Goal: Task Accomplishment & Management: Use online tool/utility

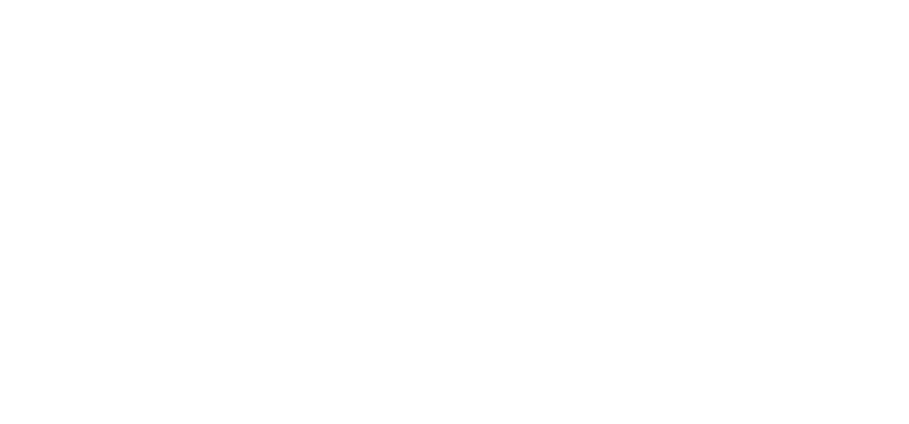
type input "lenzo78@gmail.com"
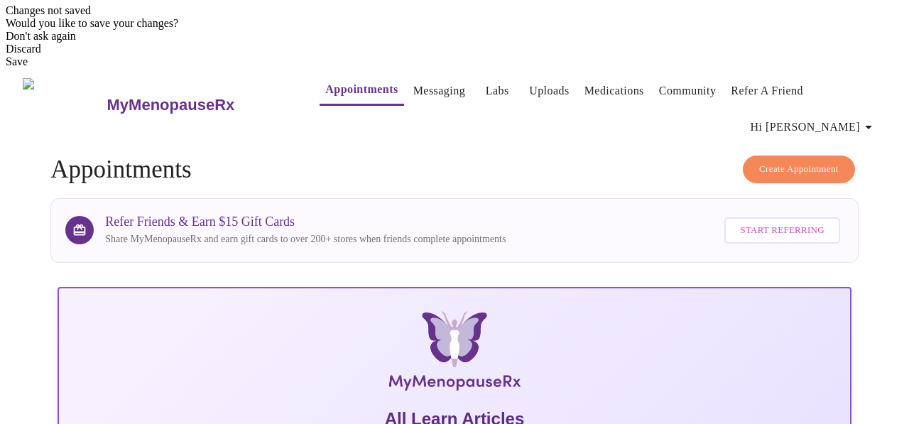
scroll to position [428, 0]
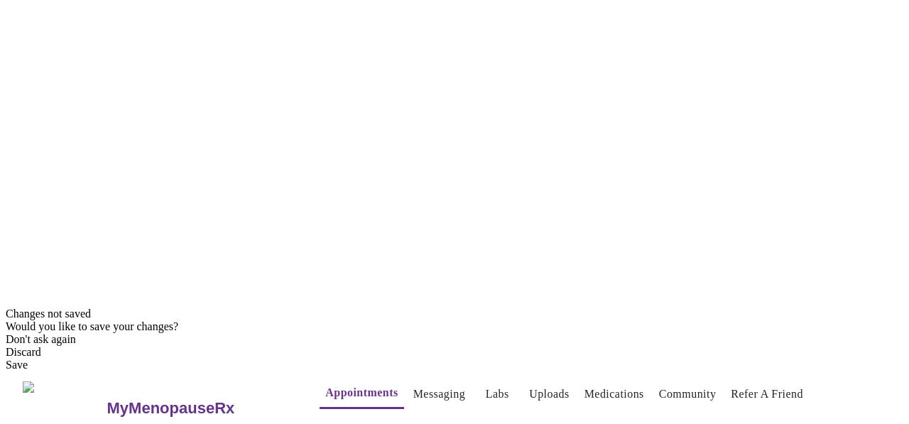
scroll to position [127, 0]
